Goal: Task Accomplishment & Management: Manage account settings

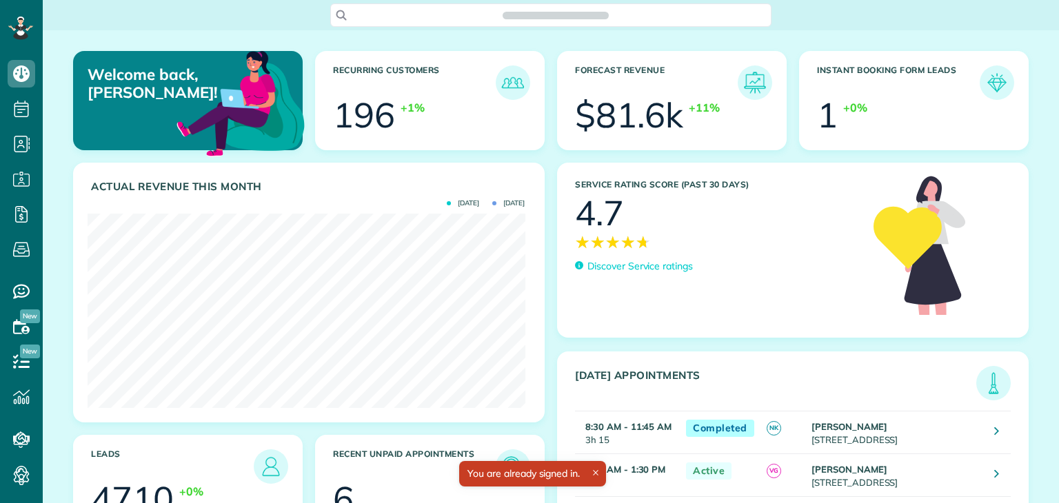
scroll to position [194, 437]
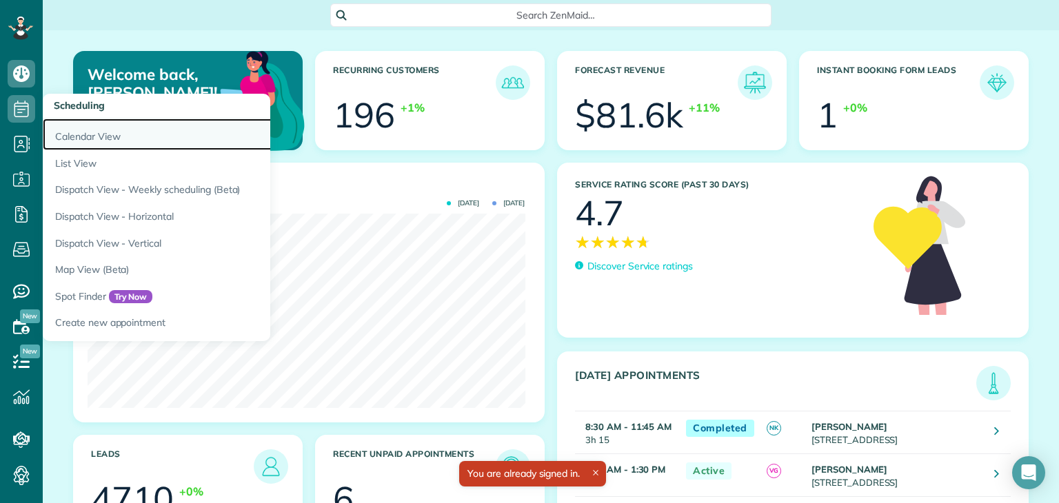
click at [86, 138] on link "Calendar View" at bounding box center [215, 135] width 345 height 32
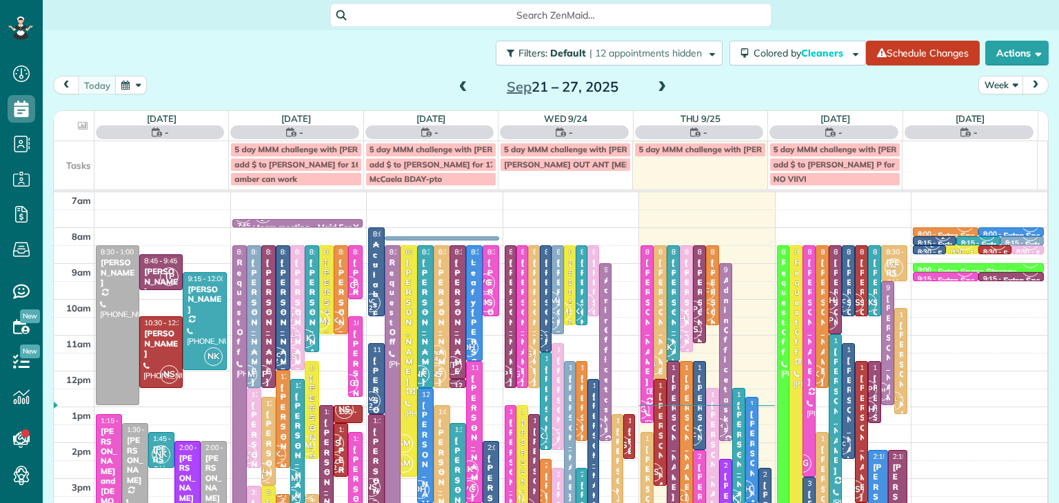
scroll to position [6, 6]
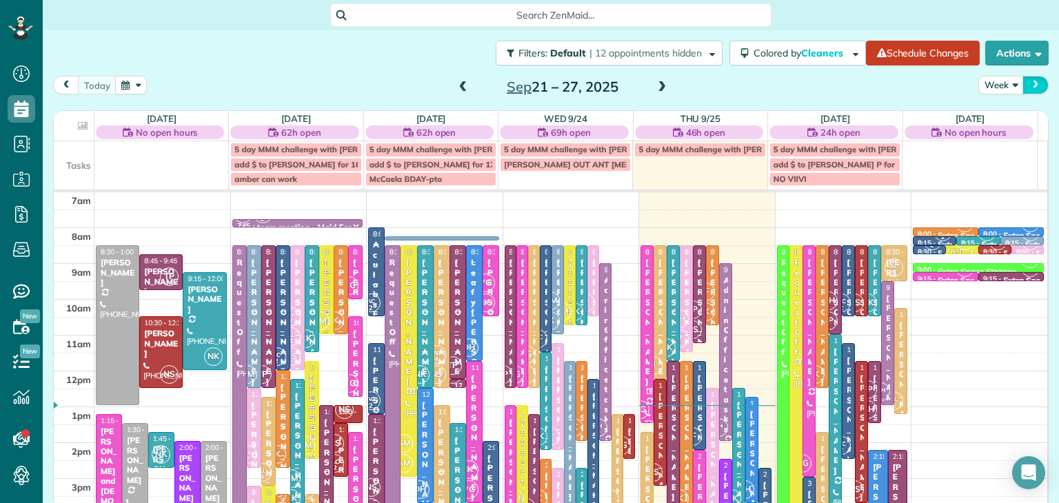
click at [1023, 82] on button "next" at bounding box center [1036, 85] width 26 height 19
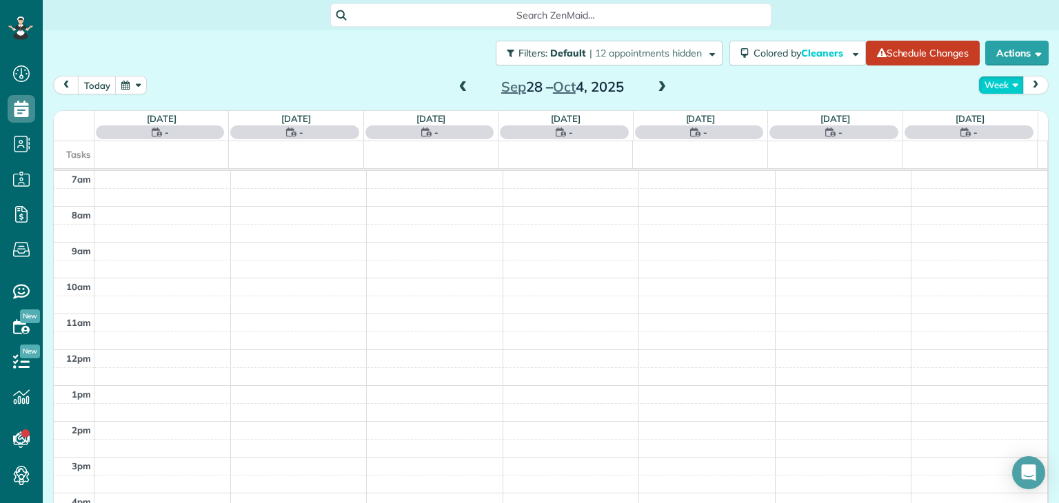
click at [994, 90] on button "Week" at bounding box center [1001, 85] width 46 height 19
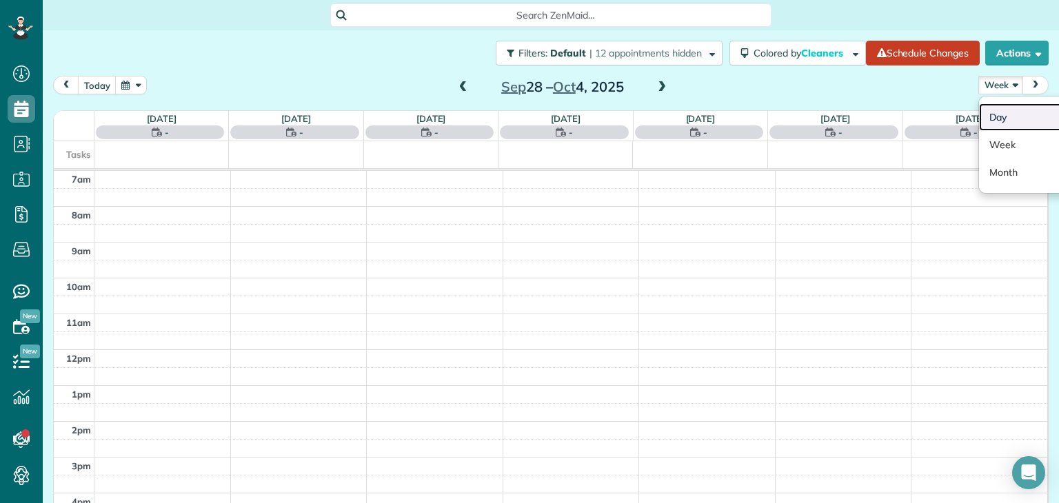
click at [1004, 117] on link "Day" at bounding box center [1033, 117] width 109 height 28
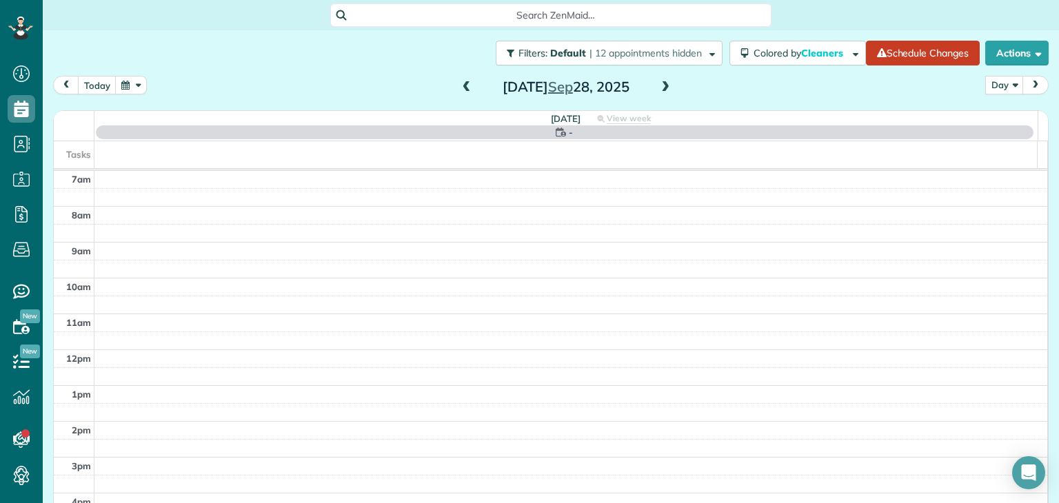
click at [665, 87] on span at bounding box center [665, 87] width 15 height 12
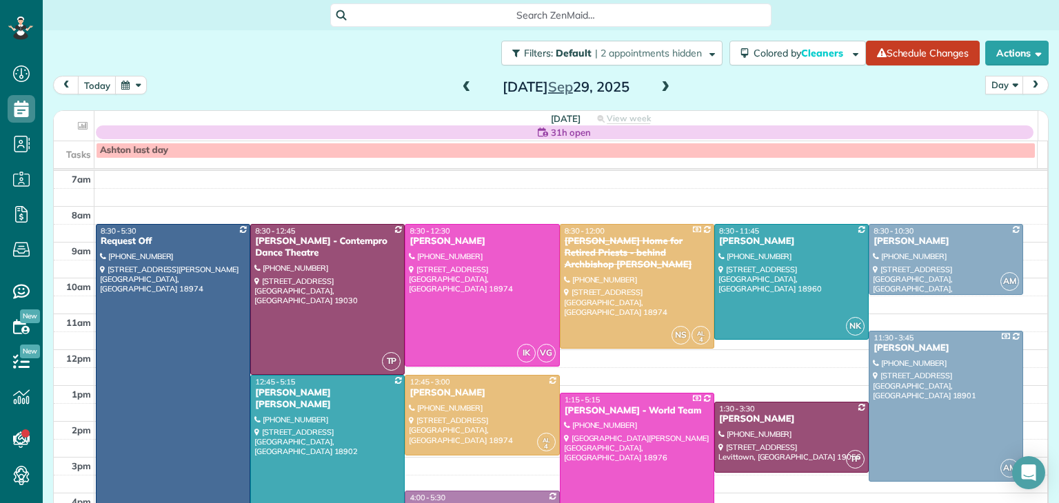
click at [665, 87] on span at bounding box center [665, 87] width 15 height 12
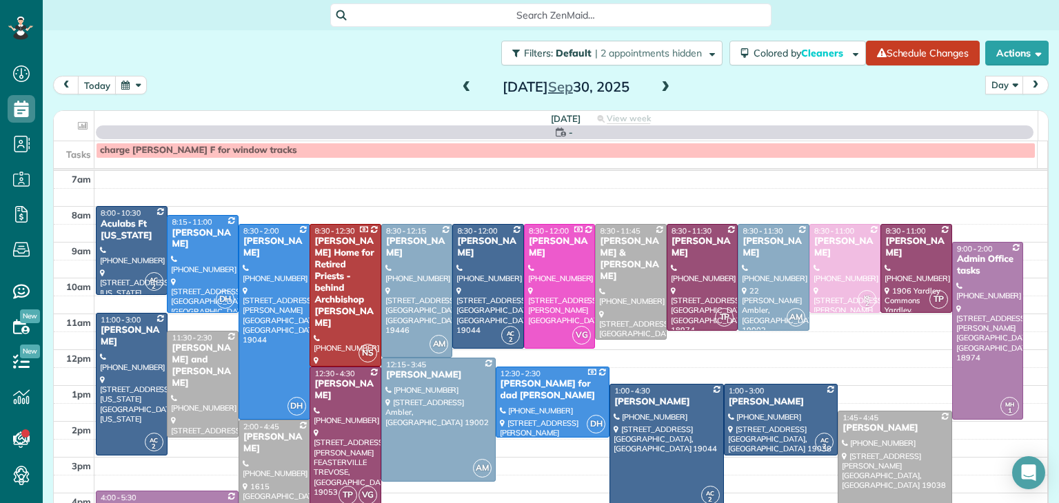
click at [665, 87] on span at bounding box center [665, 87] width 15 height 12
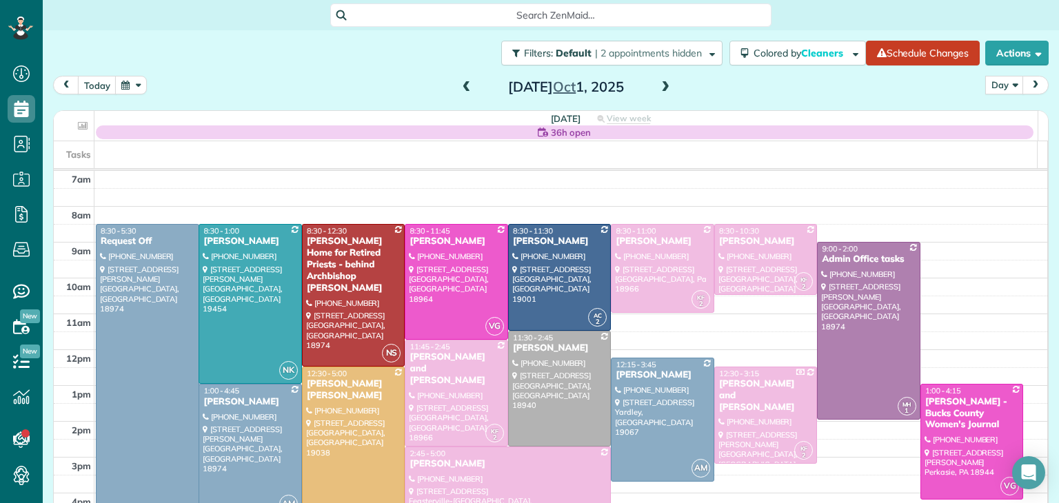
click at [665, 87] on span at bounding box center [665, 87] width 15 height 12
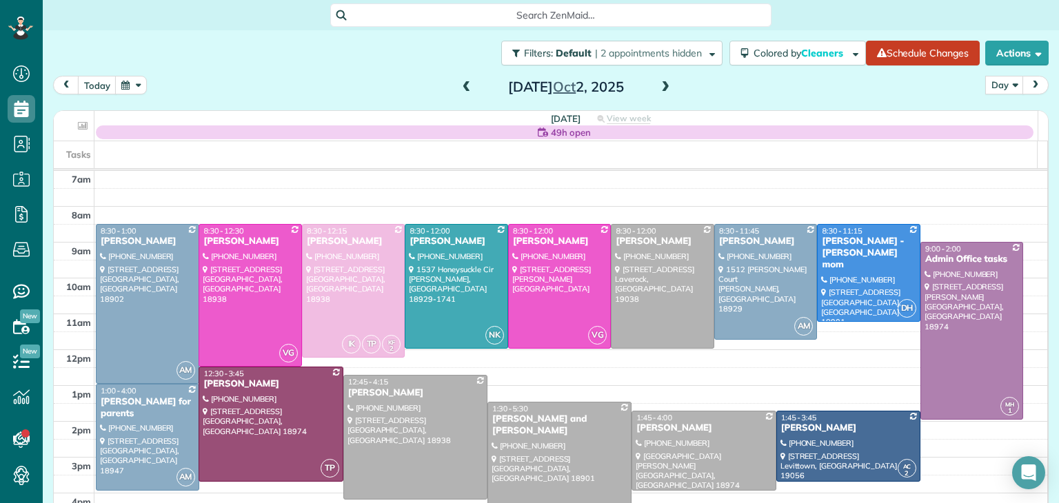
click at [665, 87] on span at bounding box center [665, 87] width 15 height 12
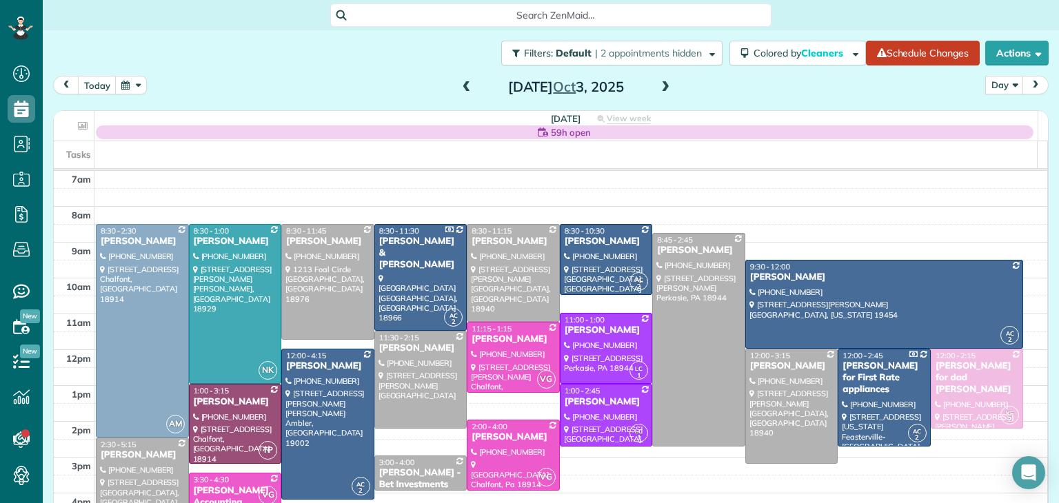
click at [665, 87] on span at bounding box center [665, 87] width 15 height 12
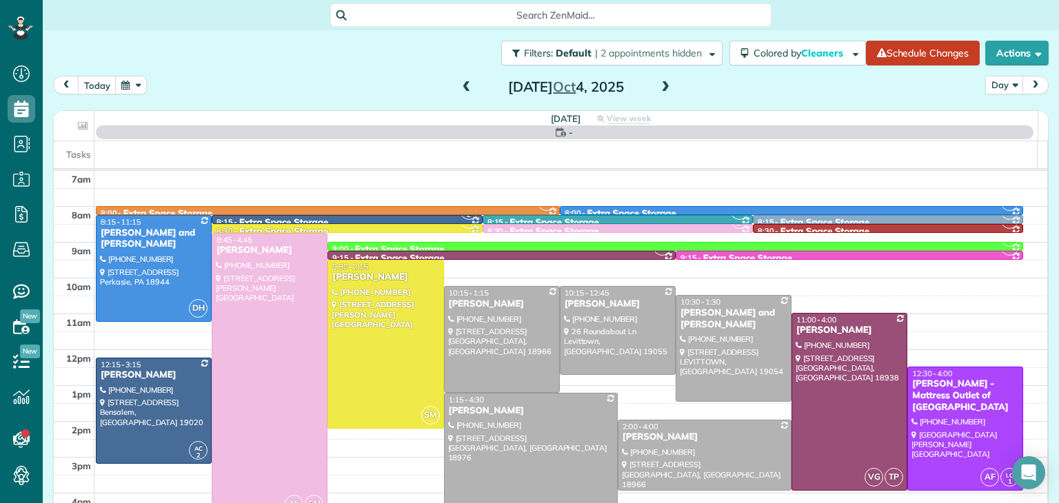
click at [461, 86] on span at bounding box center [466, 87] width 15 height 12
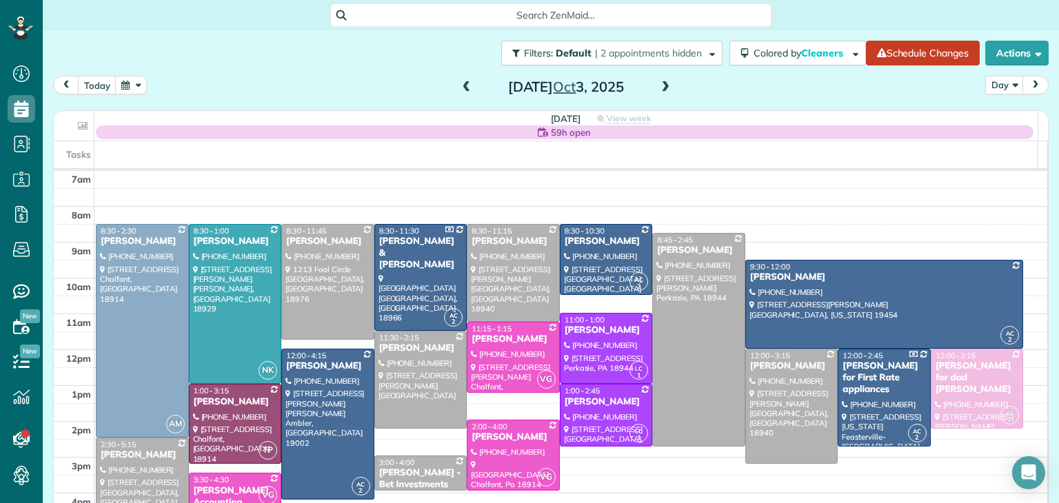
click at [461, 86] on span at bounding box center [466, 87] width 15 height 12
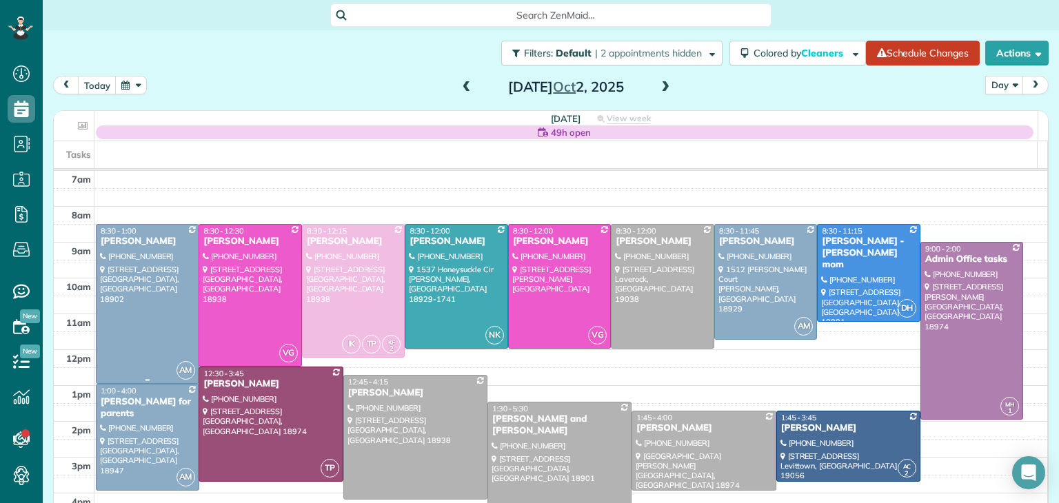
click at [151, 272] on div at bounding box center [148, 304] width 102 height 159
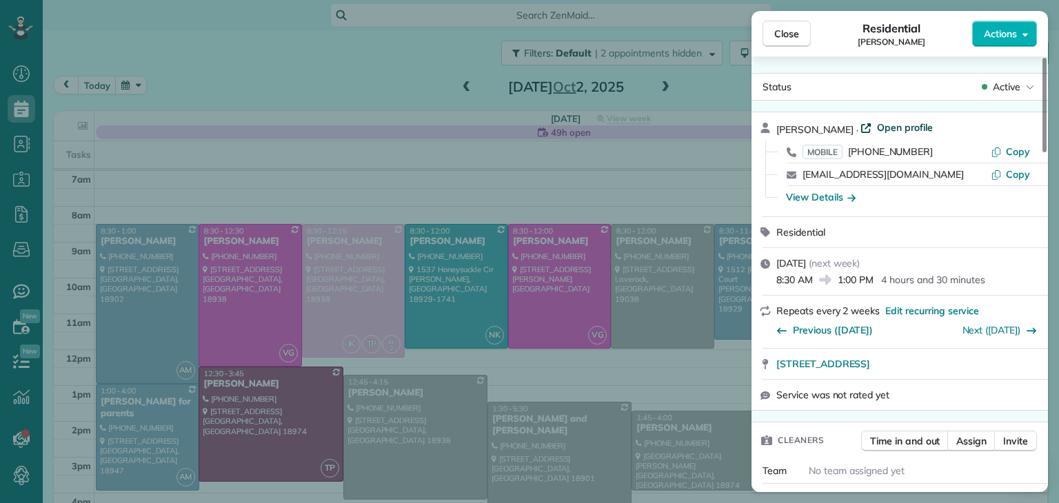
click at [896, 125] on span "Open profile" at bounding box center [905, 128] width 56 height 14
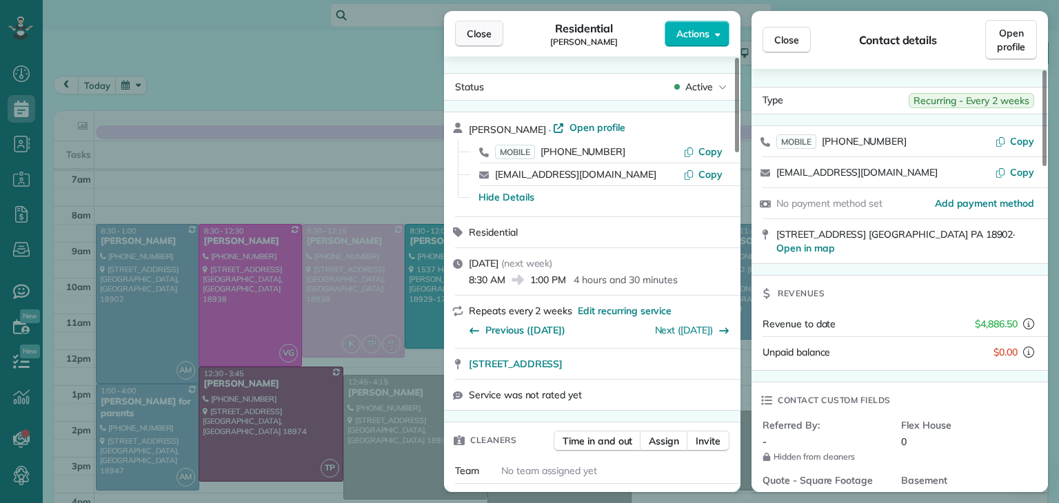
click at [471, 34] on span "Close" at bounding box center [479, 34] width 25 height 14
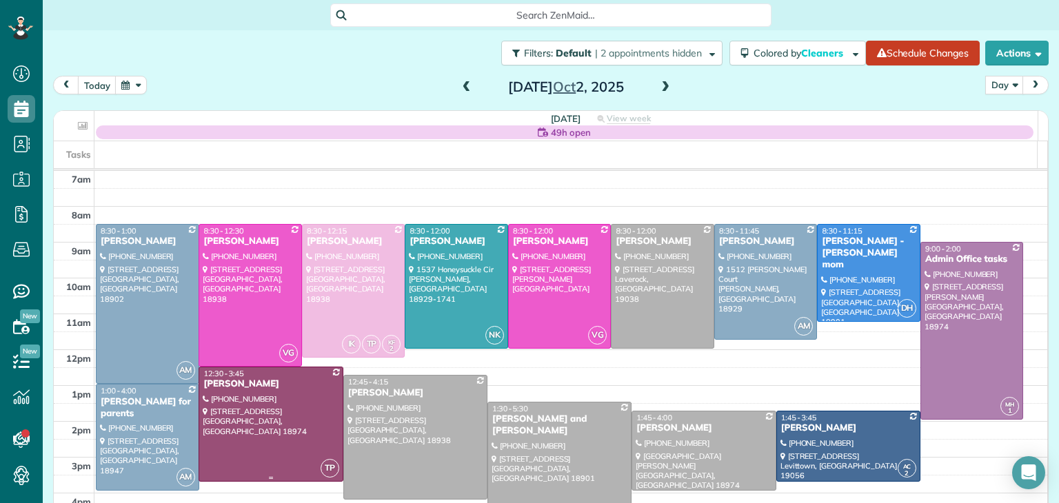
click at [285, 453] on div at bounding box center [270, 425] width 143 height 114
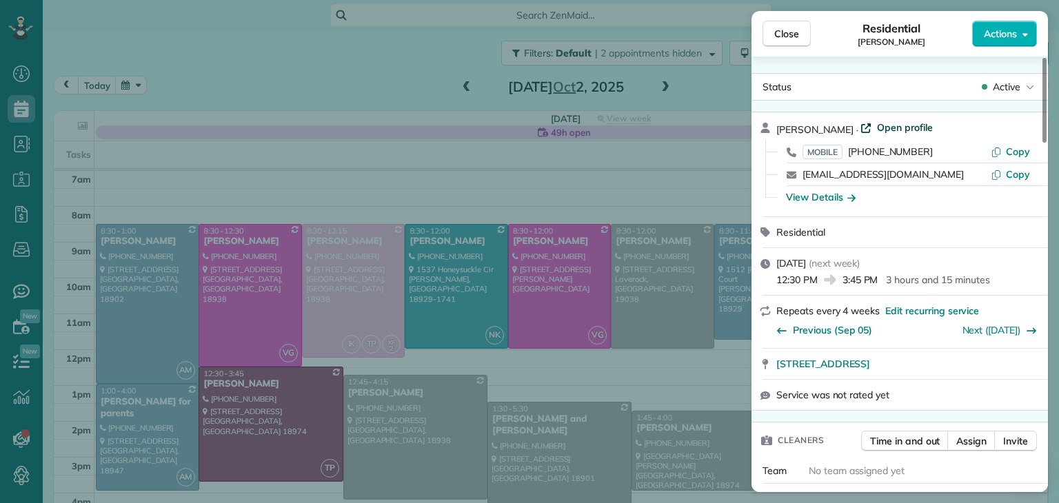
click at [902, 130] on span "Open profile" at bounding box center [905, 128] width 56 height 14
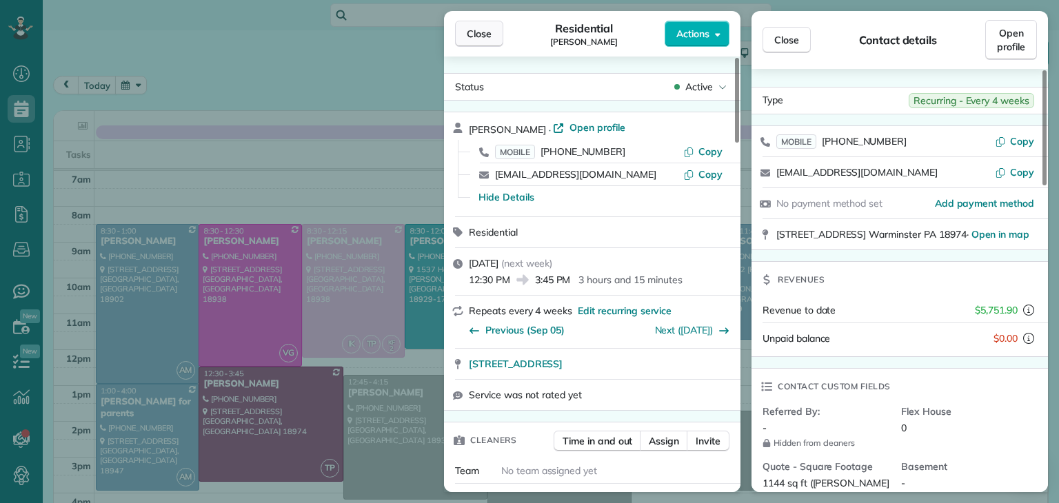
click at [474, 31] on span "Close" at bounding box center [479, 34] width 25 height 14
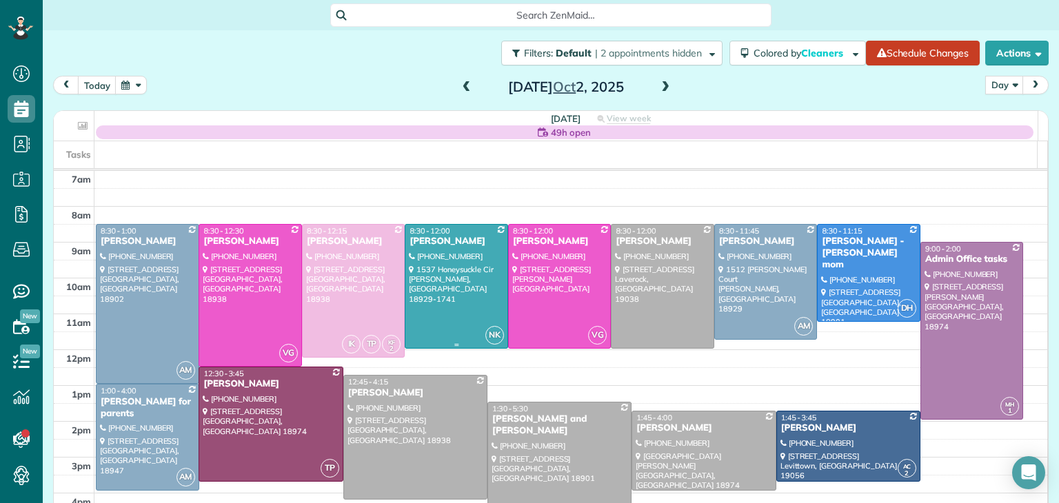
click at [450, 340] on div at bounding box center [456, 286] width 102 height 123
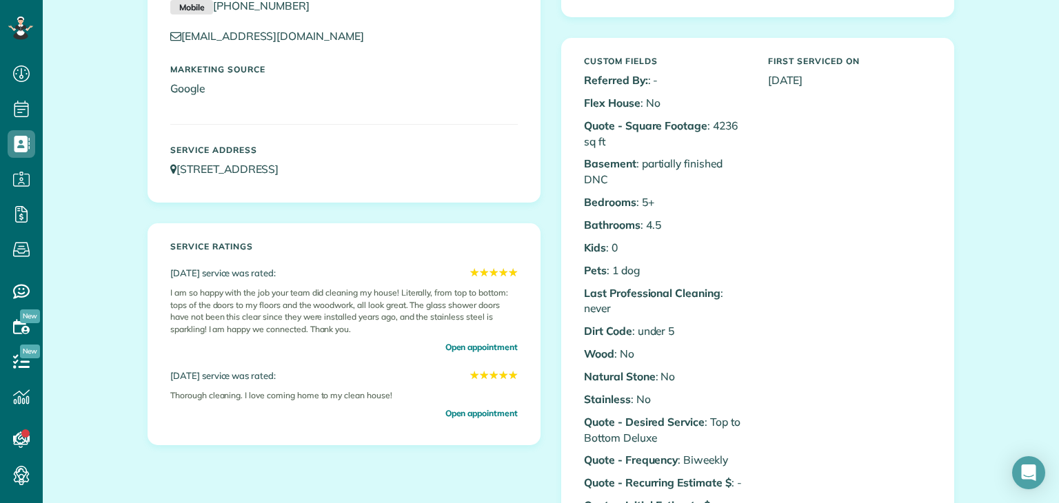
scroll to position [234, 0]
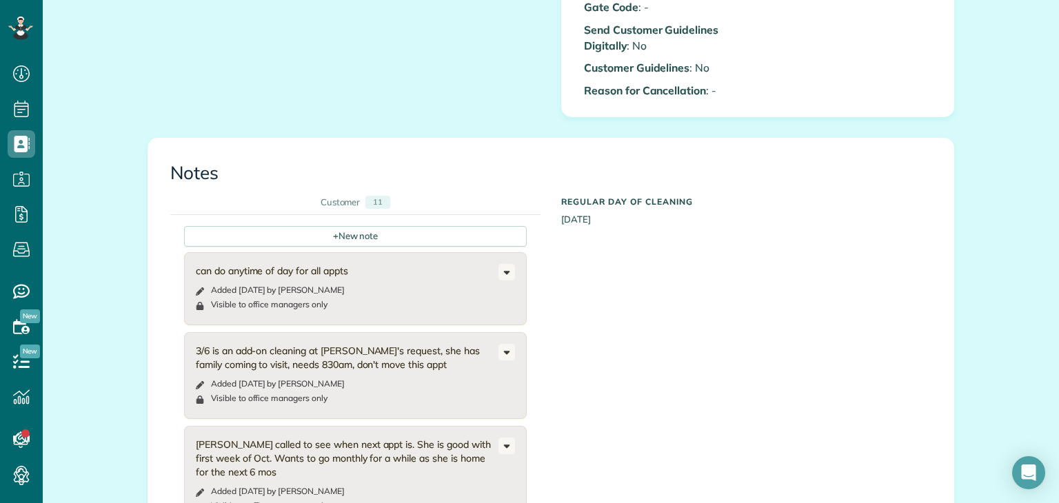
scroll to position [871, 0]
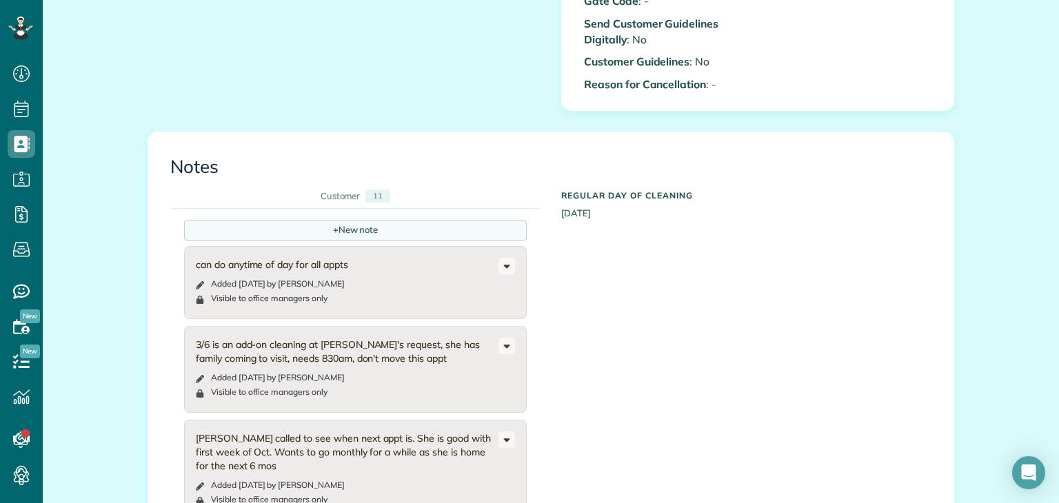
click at [398, 220] on div "+ New note" at bounding box center [355, 230] width 343 height 21
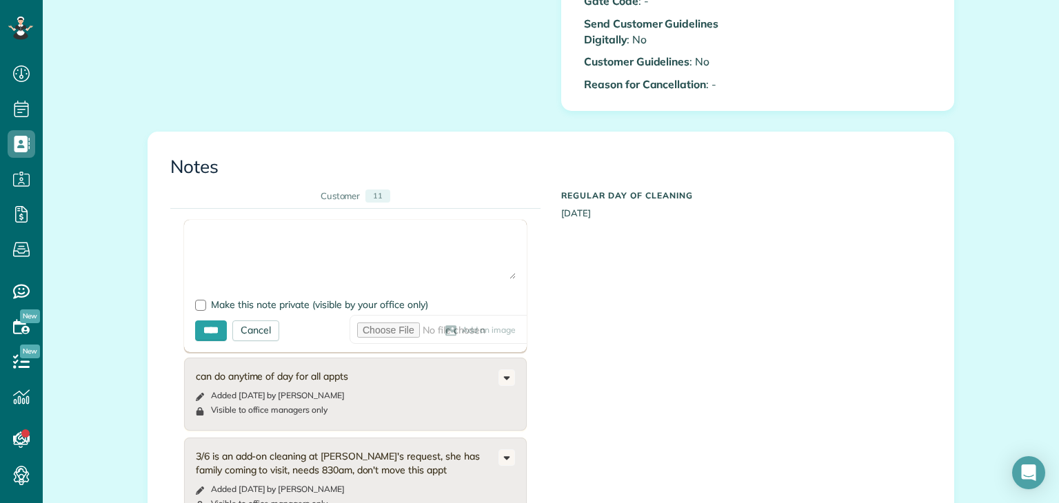
click at [357, 238] on textarea at bounding box center [355, 255] width 321 height 48
type textarea "**********"
click at [204, 300] on label "Make this note private (visible by your office only)" at bounding box center [355, 305] width 321 height 10
click at [210, 321] on input "****" at bounding box center [211, 331] width 32 height 21
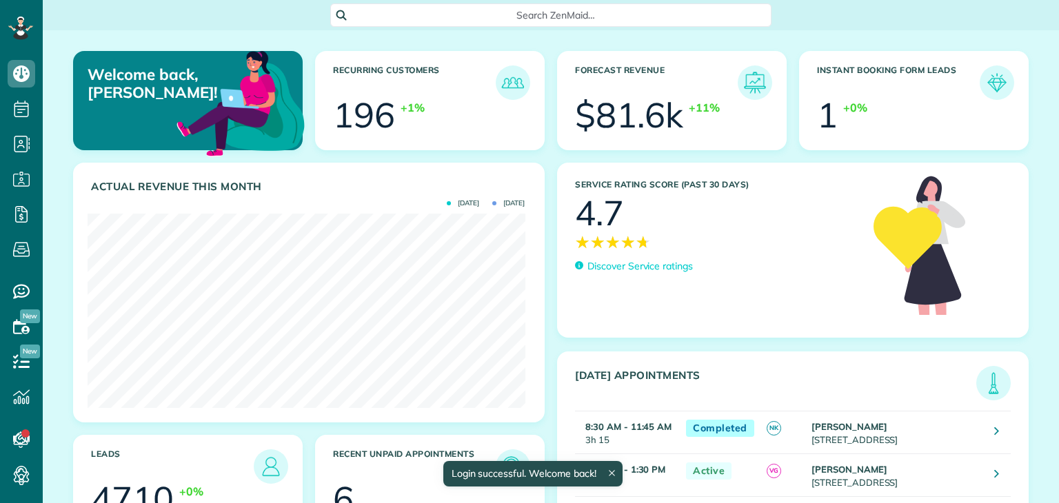
scroll to position [194, 437]
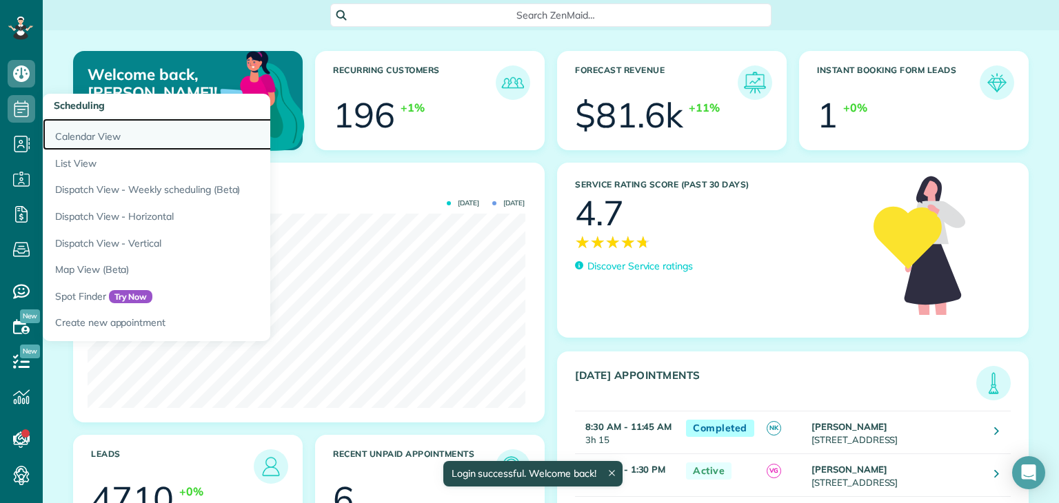
click at [76, 131] on link "Calendar View" at bounding box center [215, 135] width 345 height 32
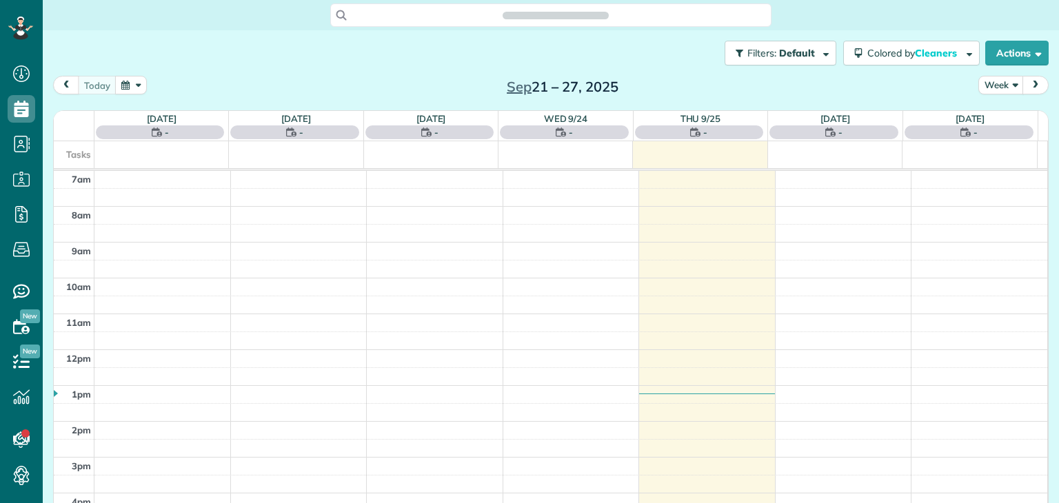
scroll to position [6, 6]
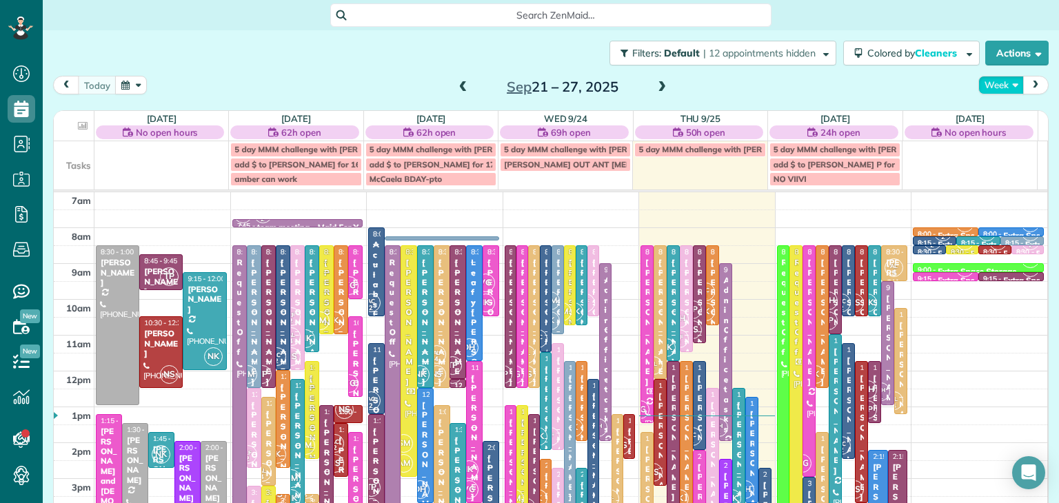
click at [997, 83] on button "Week" at bounding box center [1001, 85] width 46 height 19
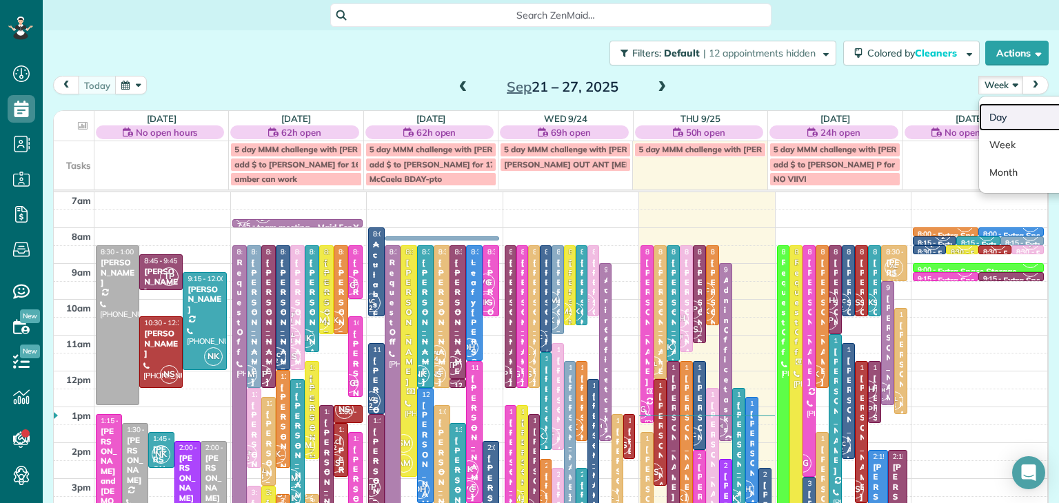
click at [1011, 121] on link "Day" at bounding box center [1033, 117] width 109 height 28
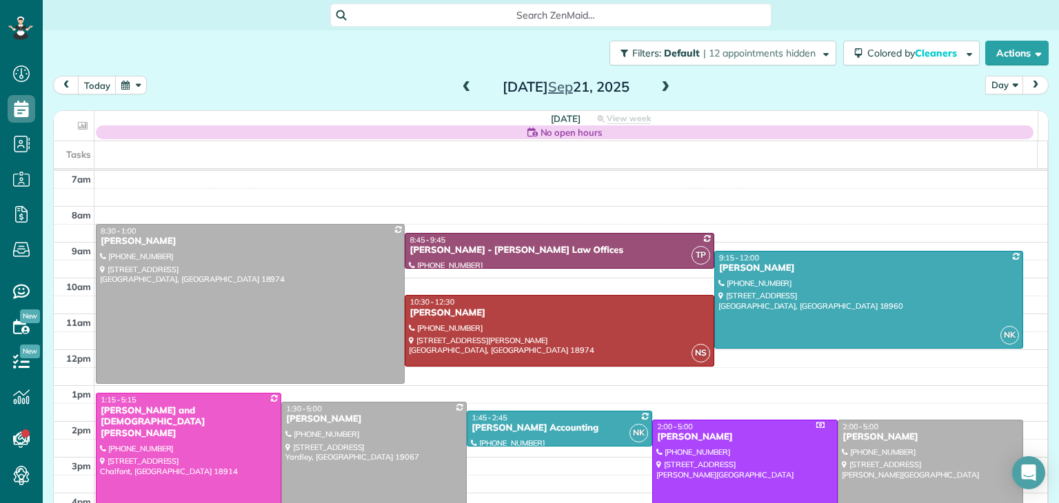
click at [658, 85] on span at bounding box center [665, 87] width 15 height 12
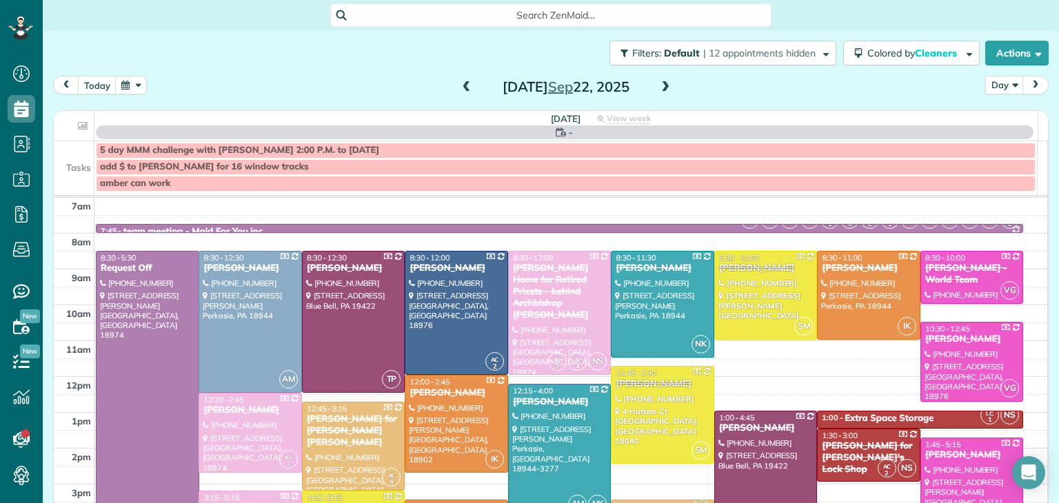
click at [658, 85] on span at bounding box center [665, 87] width 15 height 12
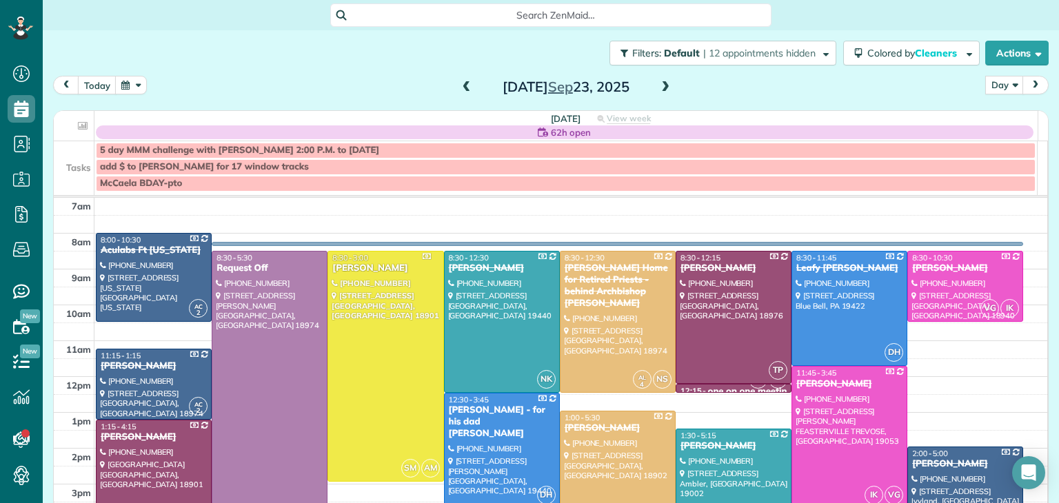
click at [658, 85] on span at bounding box center [665, 87] width 15 height 12
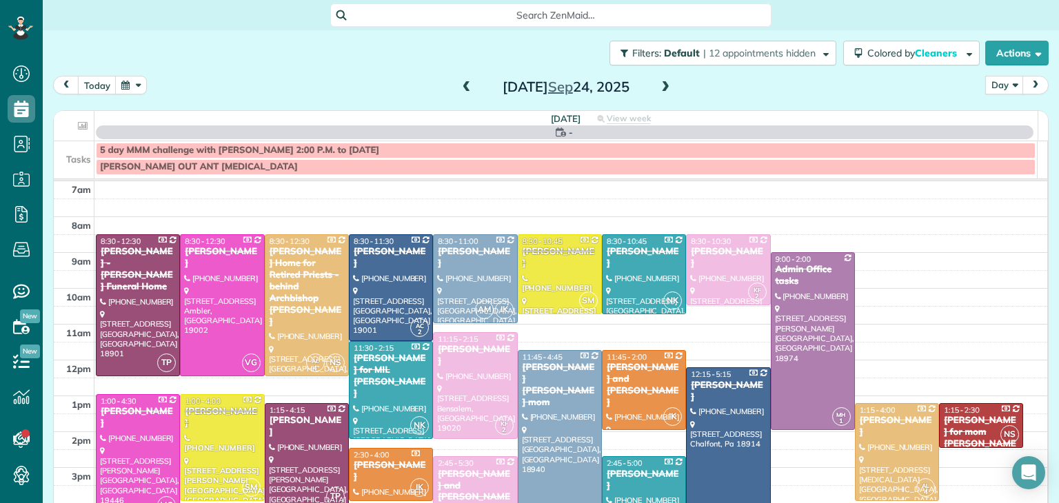
click at [658, 85] on span at bounding box center [665, 87] width 15 height 12
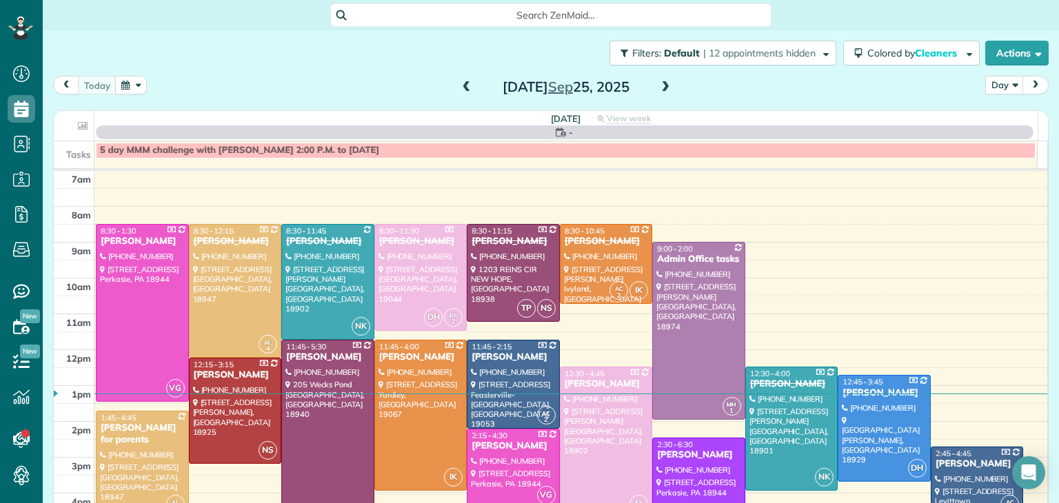
click at [658, 85] on span at bounding box center [665, 87] width 15 height 12
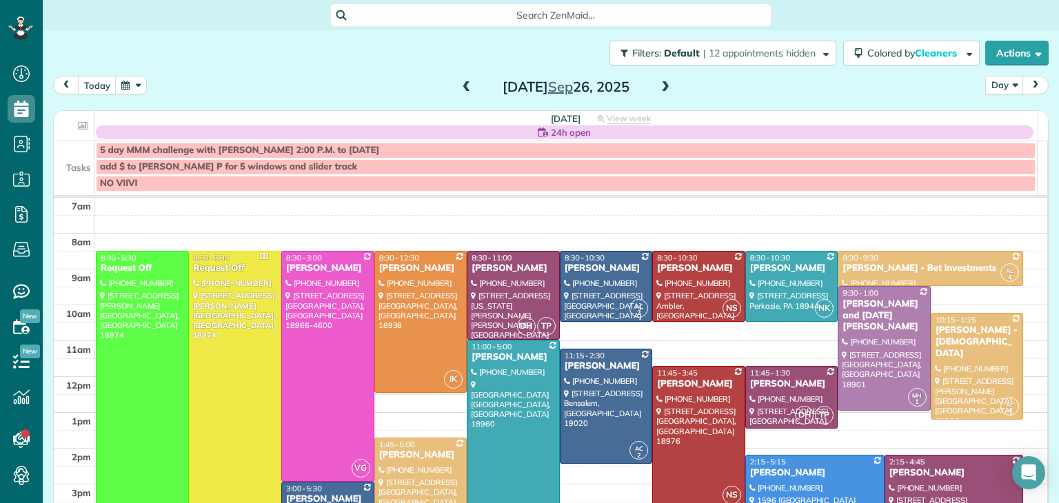
click at [658, 85] on span at bounding box center [665, 87] width 15 height 12
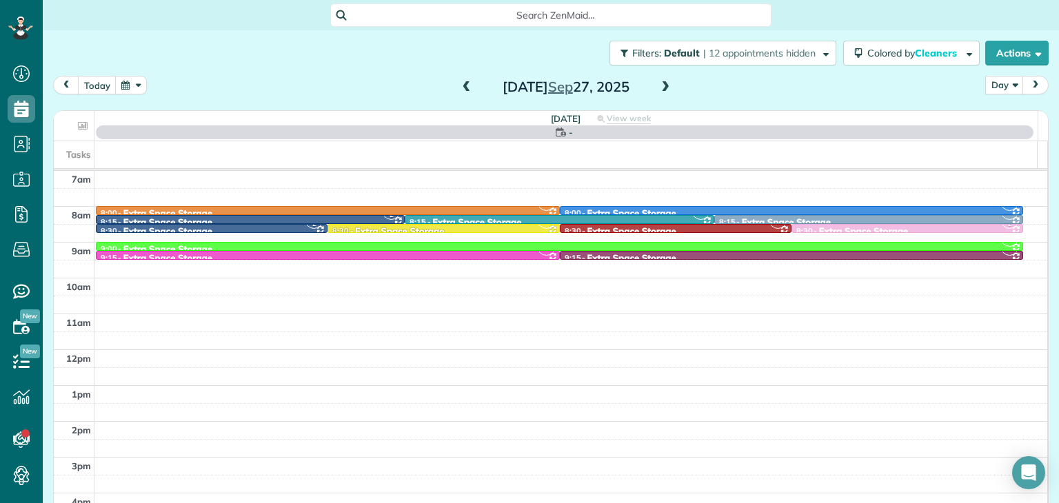
click at [658, 85] on span at bounding box center [665, 87] width 15 height 12
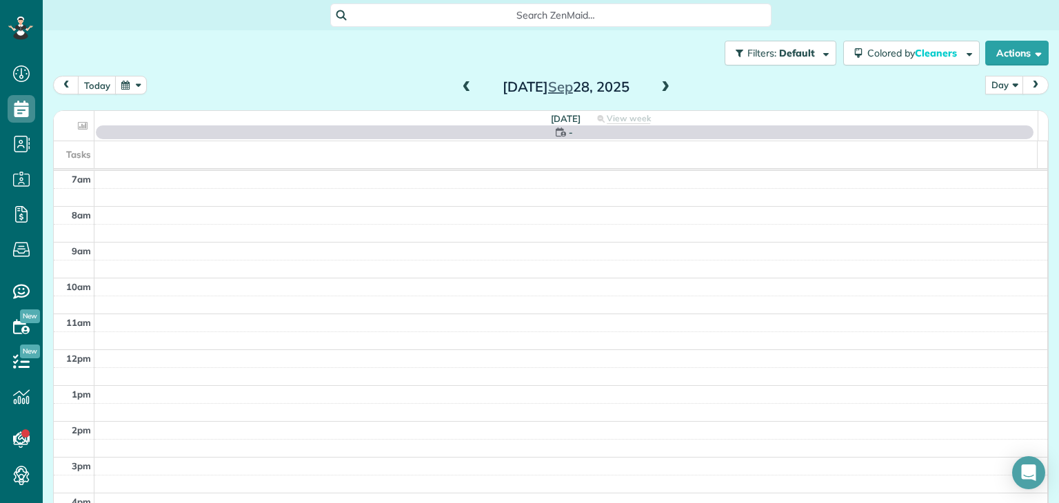
click at [658, 85] on span at bounding box center [665, 87] width 15 height 12
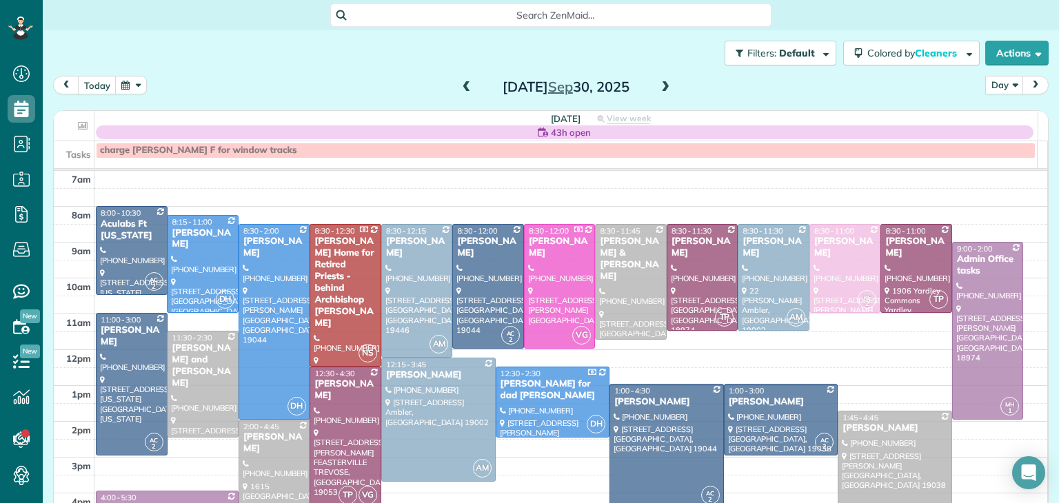
click at [658, 85] on span at bounding box center [665, 87] width 15 height 12
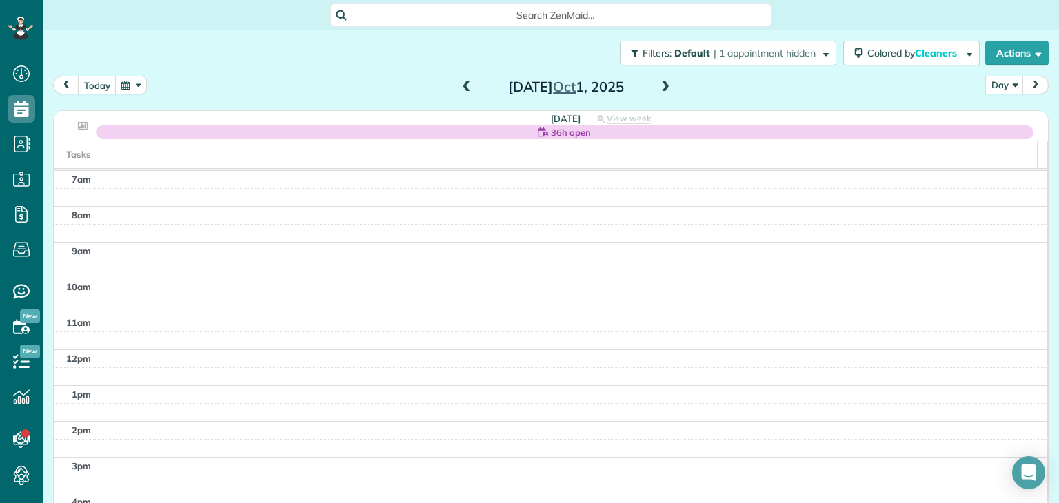
click at [661, 89] on span at bounding box center [665, 87] width 15 height 12
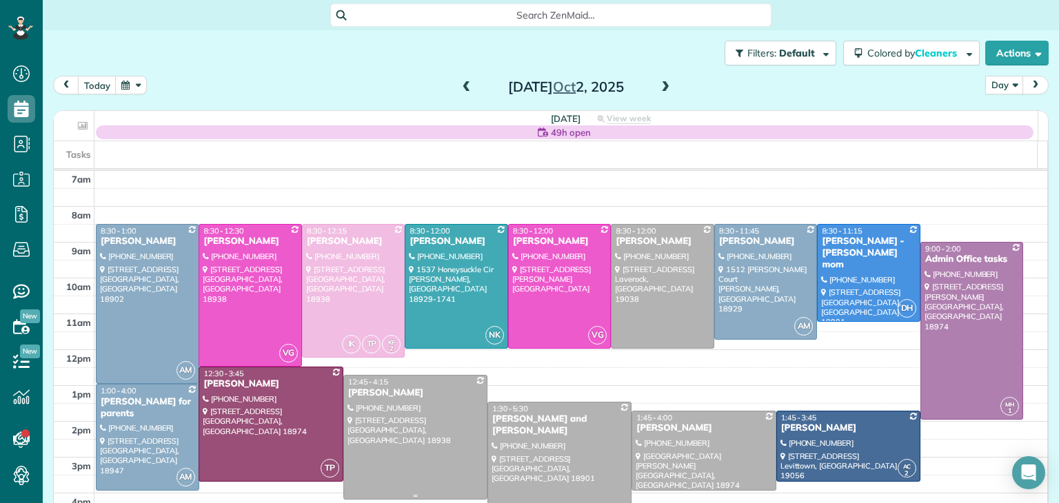
click at [455, 410] on div at bounding box center [415, 437] width 143 height 123
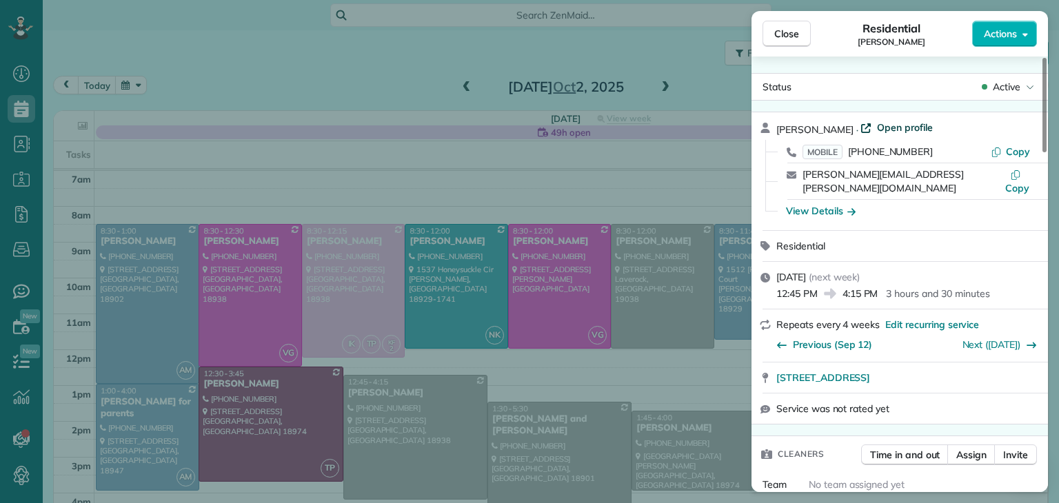
click at [911, 128] on span "Open profile" at bounding box center [905, 128] width 56 height 14
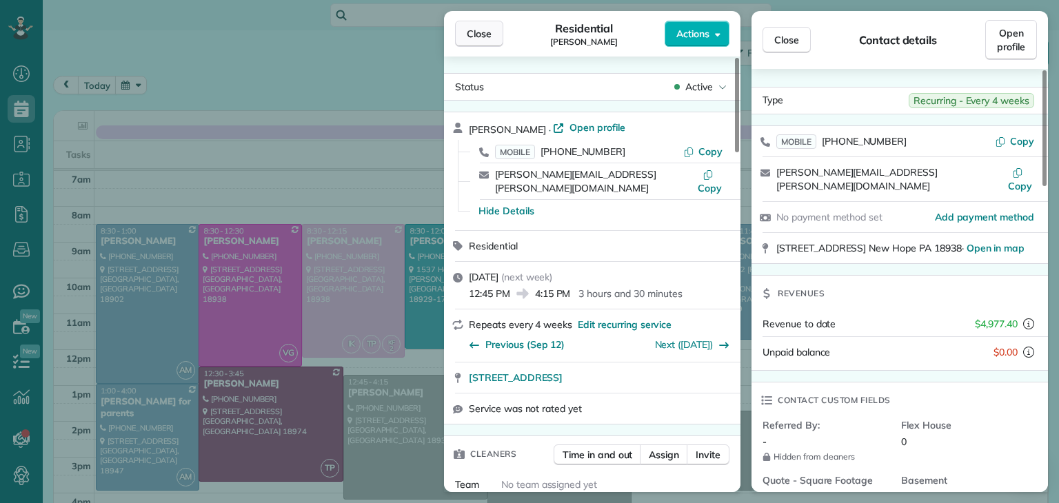
click at [492, 28] on button "Close" at bounding box center [479, 34] width 48 height 26
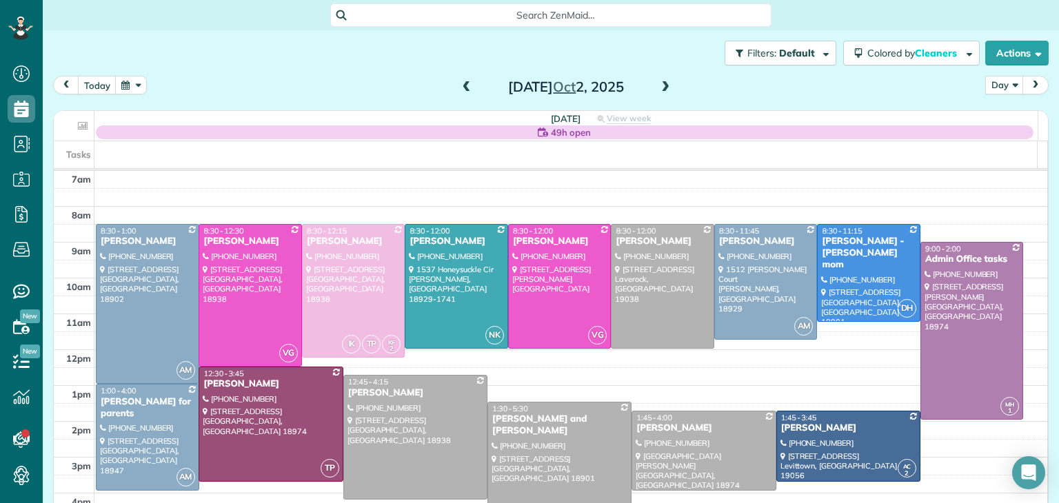
click at [659, 88] on span at bounding box center [665, 87] width 15 height 12
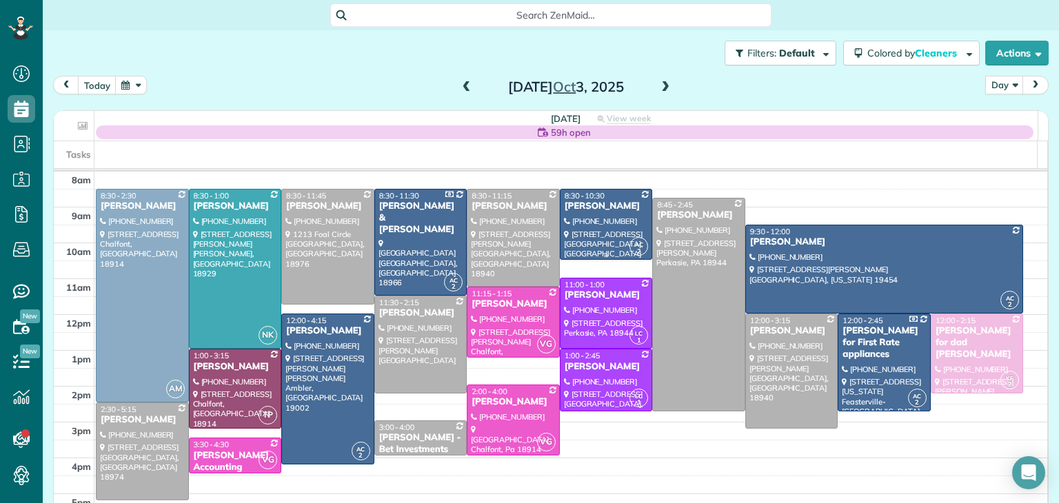
scroll to position [36, 0]
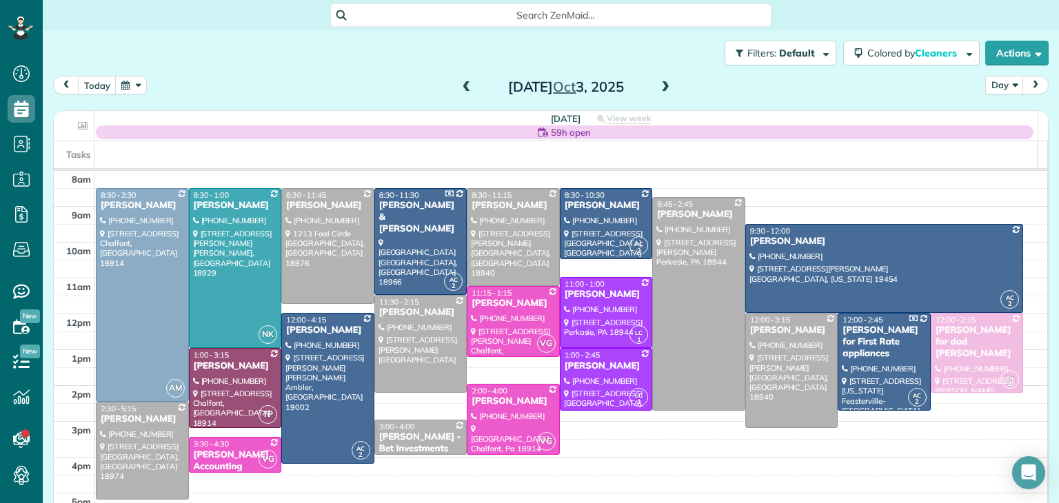
click at [568, 288] on span "11:00 - 1:00" at bounding box center [585, 284] width 40 height 10
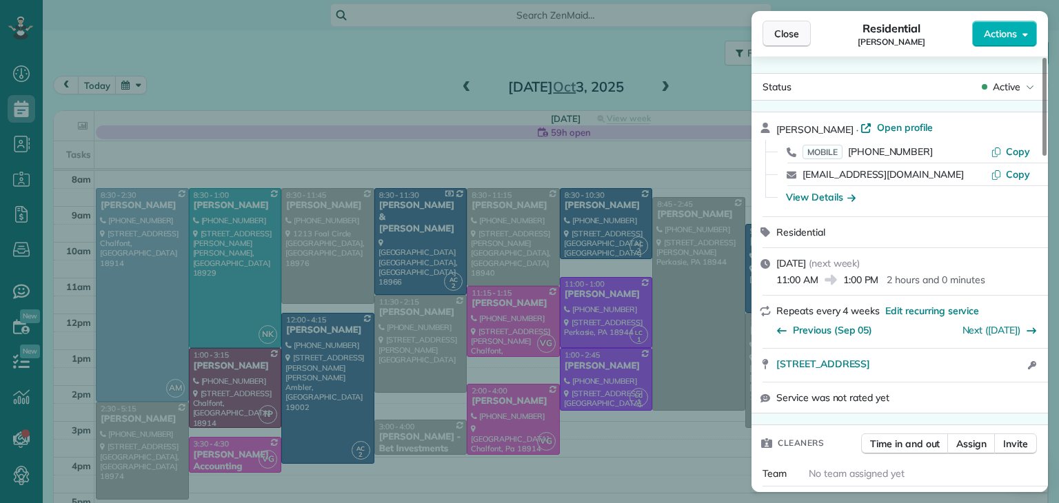
click at [781, 37] on span "Close" at bounding box center [786, 34] width 25 height 14
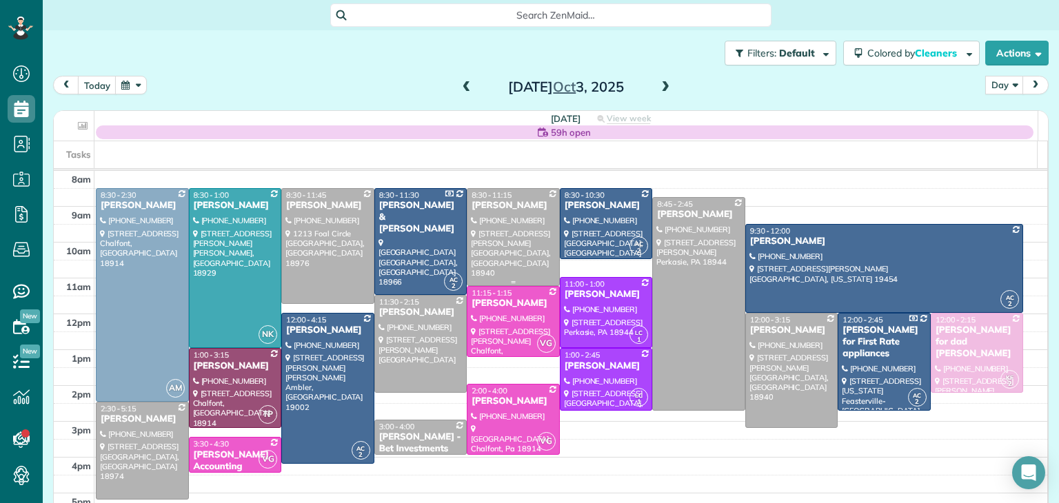
click at [483, 260] on div at bounding box center [514, 237] width 92 height 97
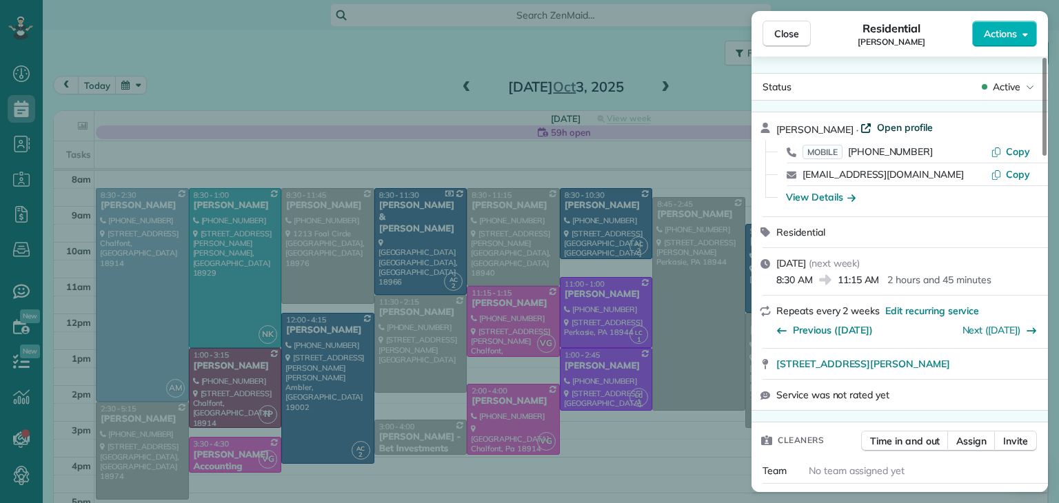
click at [877, 125] on span "Open profile" at bounding box center [905, 128] width 56 height 14
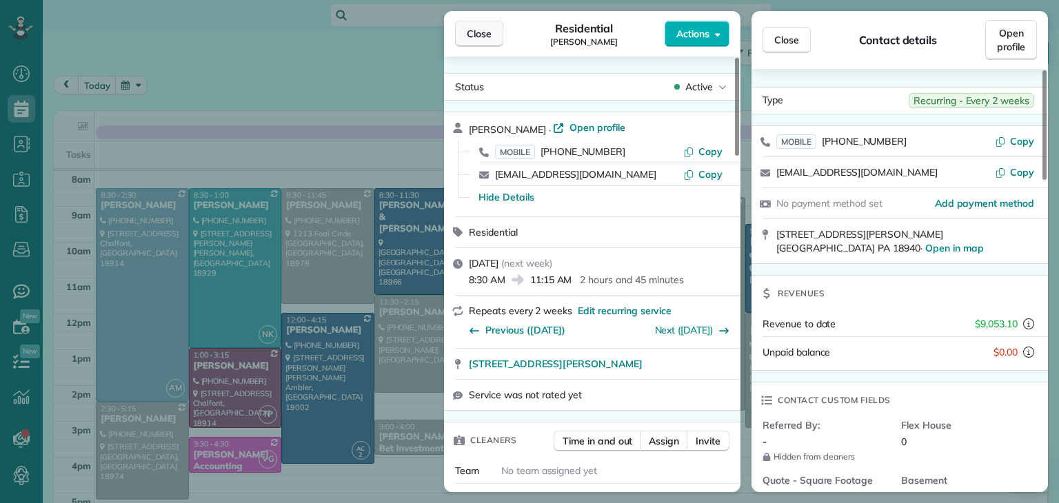
click at [484, 36] on span "Close" at bounding box center [479, 34] width 25 height 14
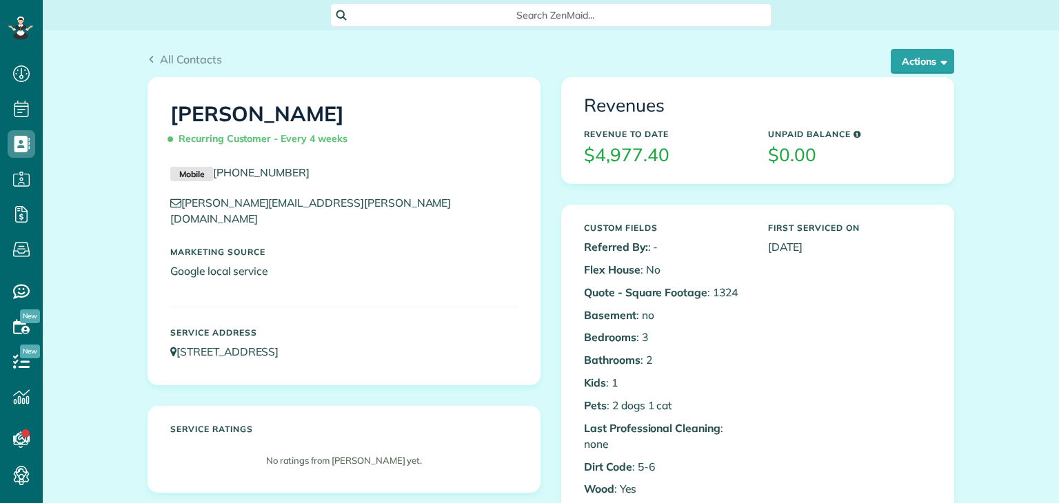
scroll to position [6, 6]
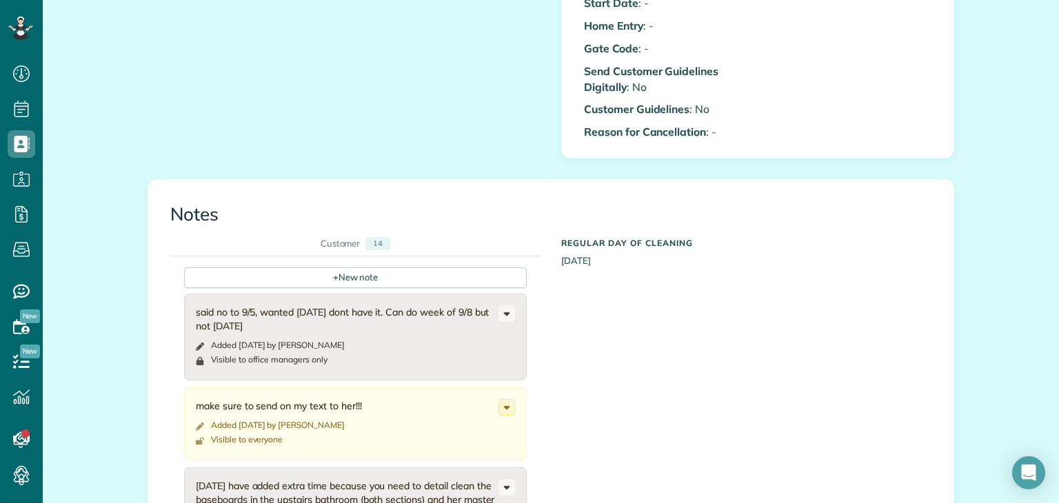
scroll to position [825, 0]
click at [359, 279] on div "+ New note" at bounding box center [355, 276] width 343 height 21
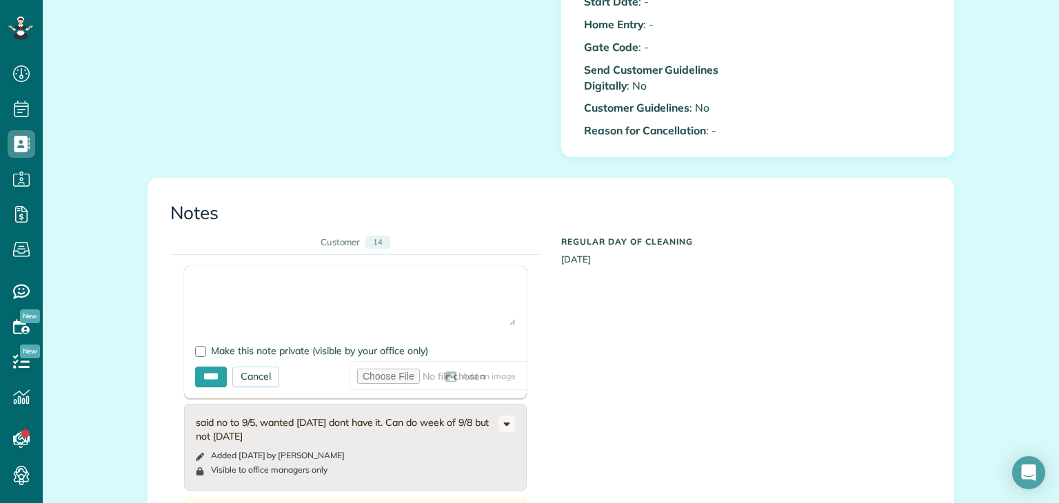
click at [350, 304] on textarea at bounding box center [355, 301] width 321 height 48
click at [327, 285] on textarea "**********" at bounding box center [355, 301] width 321 height 48
click at [490, 289] on textarea "**********" at bounding box center [355, 301] width 321 height 48
type textarea "**********"
click at [208, 381] on input "****" at bounding box center [211, 377] width 32 height 21
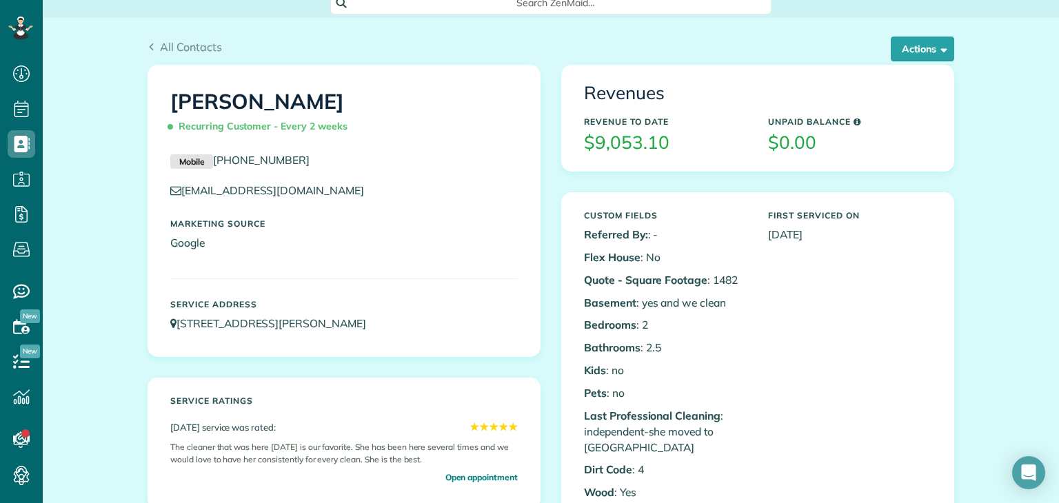
scroll to position [0, 0]
